Goal: Task Accomplishment & Management: Use online tool/utility

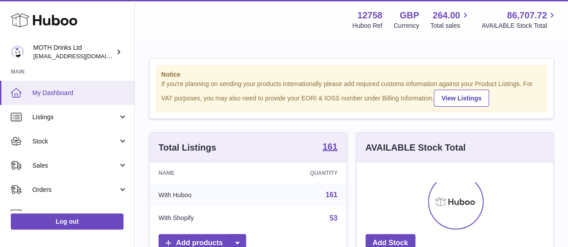
scroll to position [140, 197]
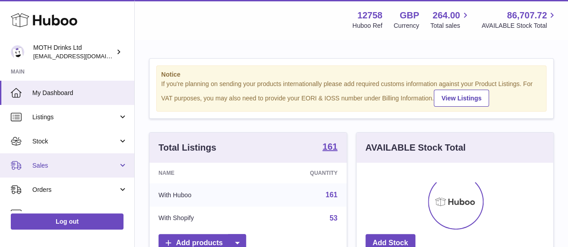
click at [51, 160] on link "Sales" at bounding box center [67, 166] width 134 height 24
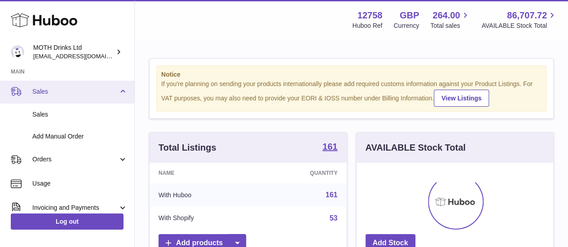
scroll to position [75, 0]
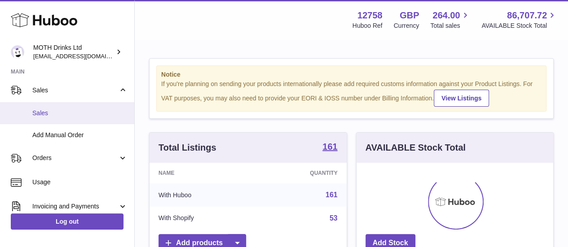
click at [58, 115] on span "Sales" at bounding box center [79, 113] width 95 height 9
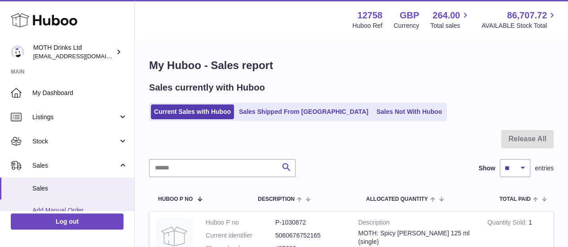
click at [84, 203] on link "Add Manual Order" at bounding box center [67, 211] width 134 height 22
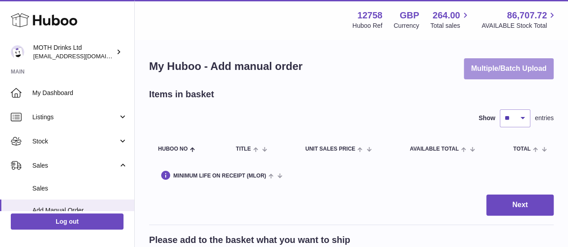
click at [490, 65] on button "Multiple/Batch Upload" at bounding box center [509, 68] width 90 height 21
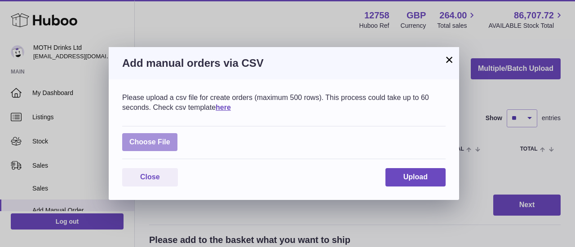
click at [151, 144] on label at bounding box center [149, 142] width 55 height 18
click at [170, 138] on input "file" at bounding box center [170, 138] width 0 height 0
type input "**********"
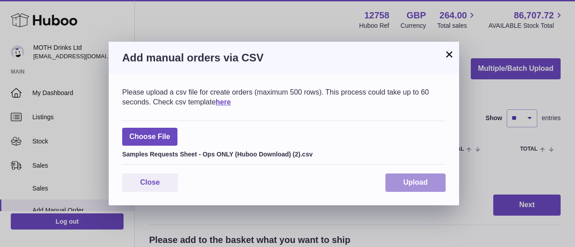
click at [402, 184] on button "Upload" at bounding box center [415, 183] width 60 height 18
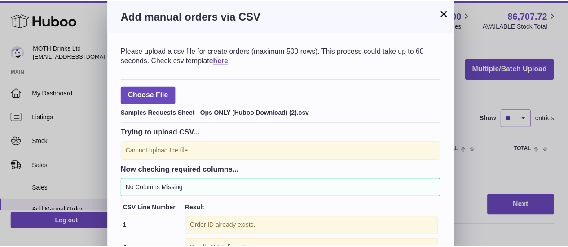
scroll to position [76, 0]
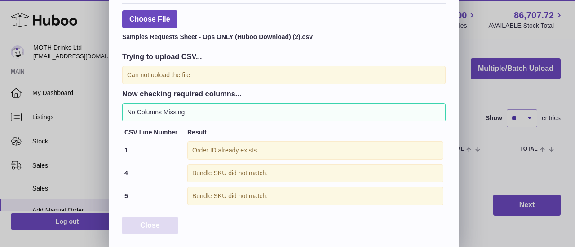
click at [154, 224] on span "Close" at bounding box center [150, 226] width 20 height 8
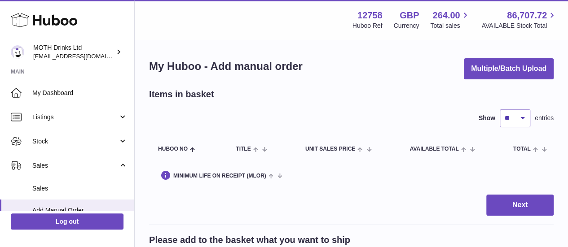
scroll to position [0, 0]
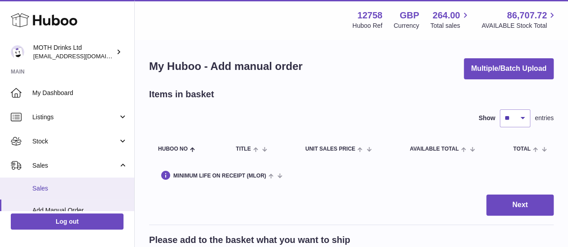
click at [55, 187] on span "Sales" at bounding box center [79, 189] width 95 height 9
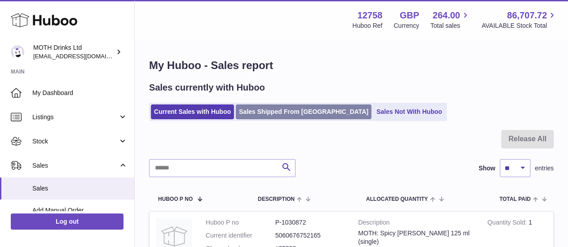
click at [279, 109] on link "Sales Shipped From [GEOGRAPHIC_DATA]" at bounding box center [304, 112] width 136 height 15
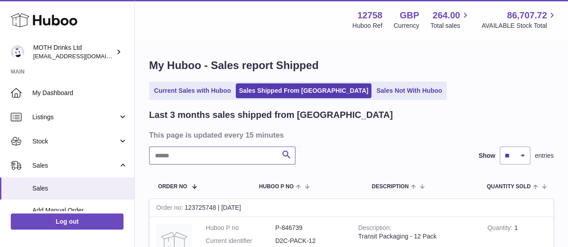
click at [200, 155] on input "text" at bounding box center [222, 156] width 146 height 18
paste input "******"
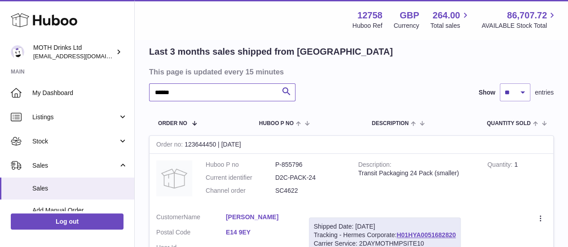
scroll to position [93, 0]
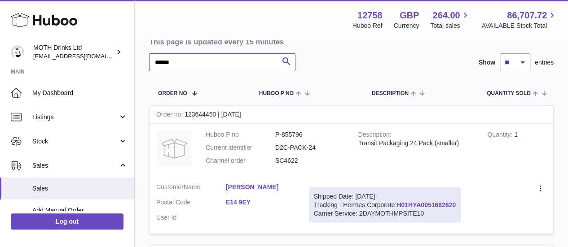
type input "******"
click at [414, 207] on link "H01HYA0051682820" at bounding box center [426, 205] width 59 height 7
